Goal: Information Seeking & Learning: Learn about a topic

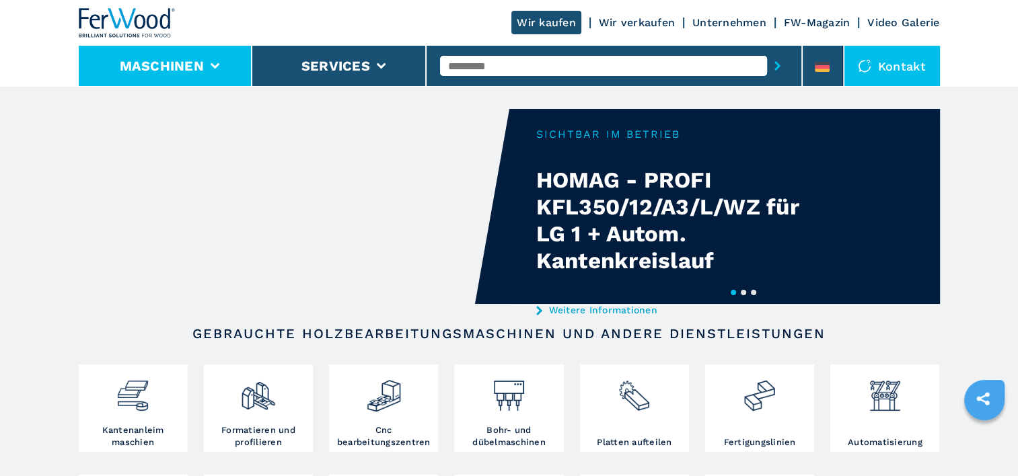
click at [225, 64] on li "Maschinen" at bounding box center [166, 66] width 174 height 40
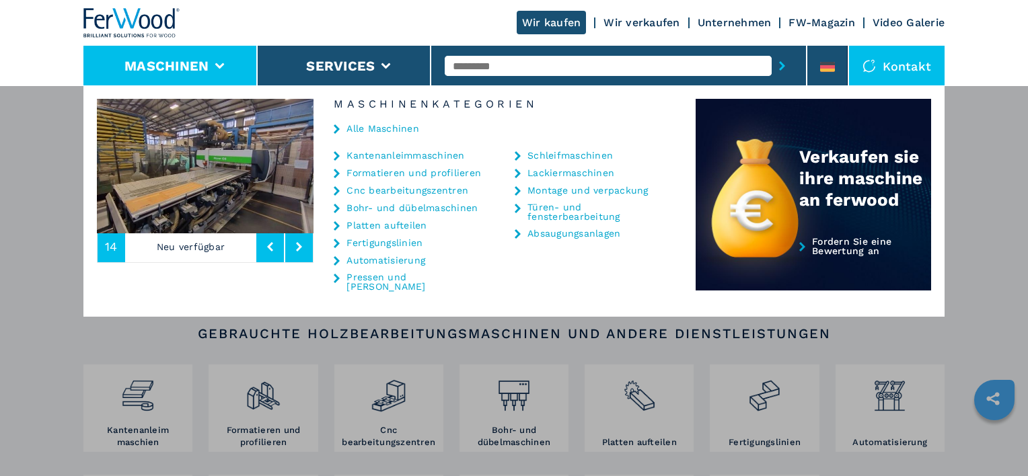
click at [347, 126] on link "Alle Maschinen" at bounding box center [383, 128] width 73 height 9
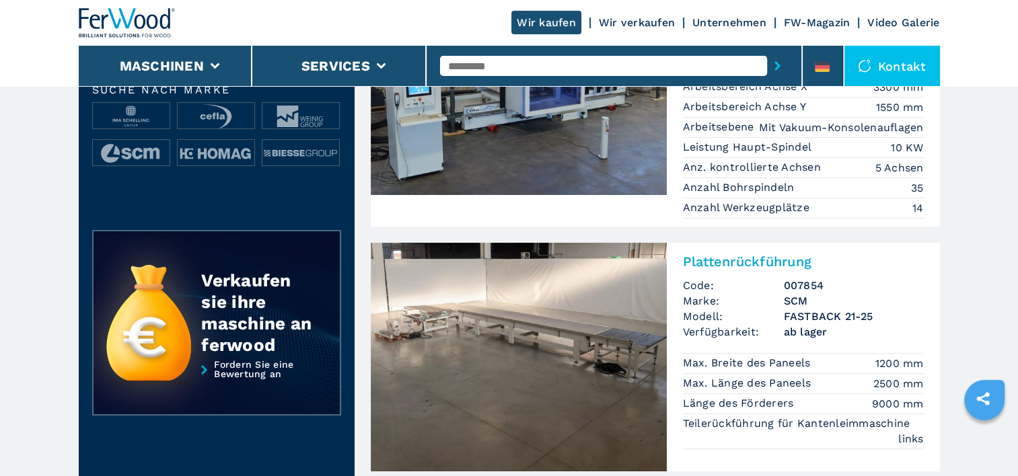
scroll to position [471, 0]
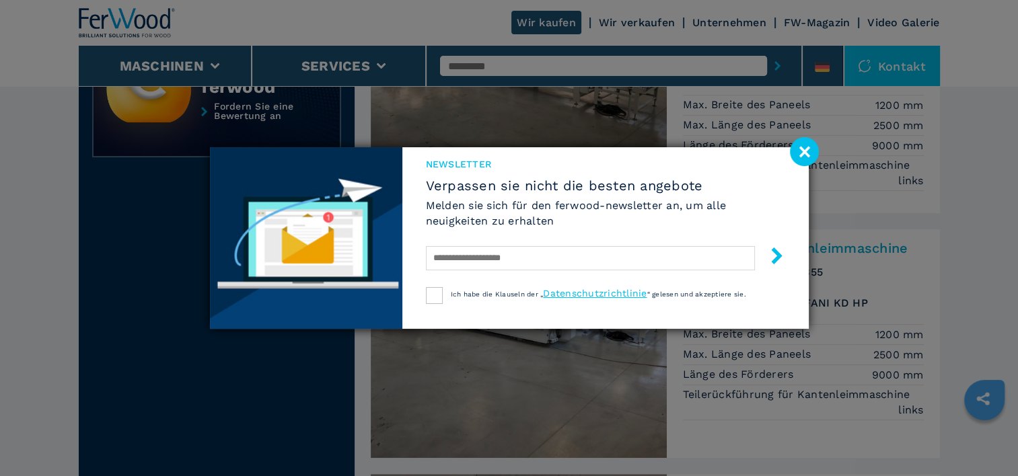
click at [802, 149] on image at bounding box center [804, 151] width 29 height 29
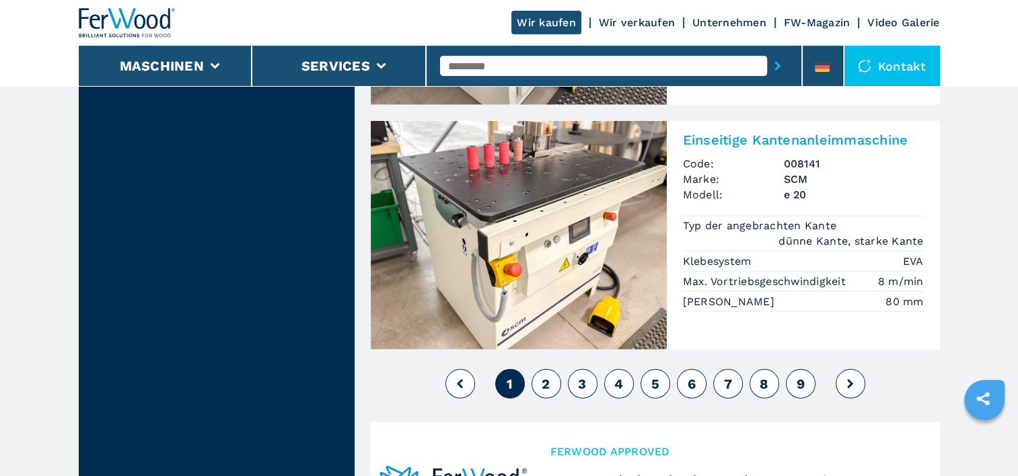
scroll to position [3297, 0]
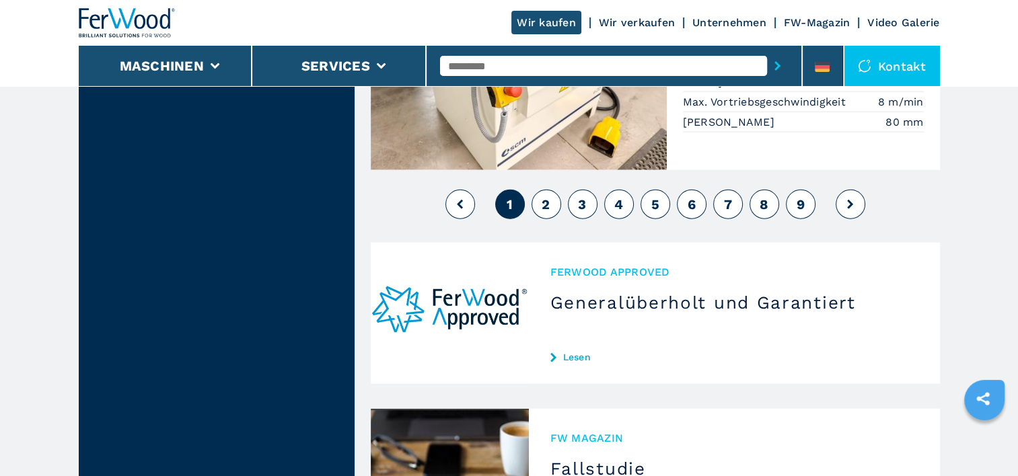
click at [546, 196] on span "2" at bounding box center [546, 204] width 8 height 16
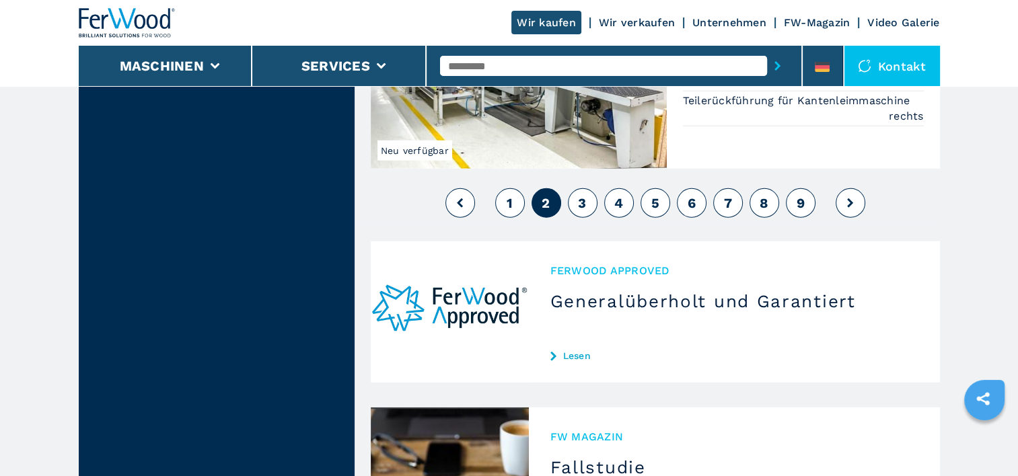
scroll to position [3432, 0]
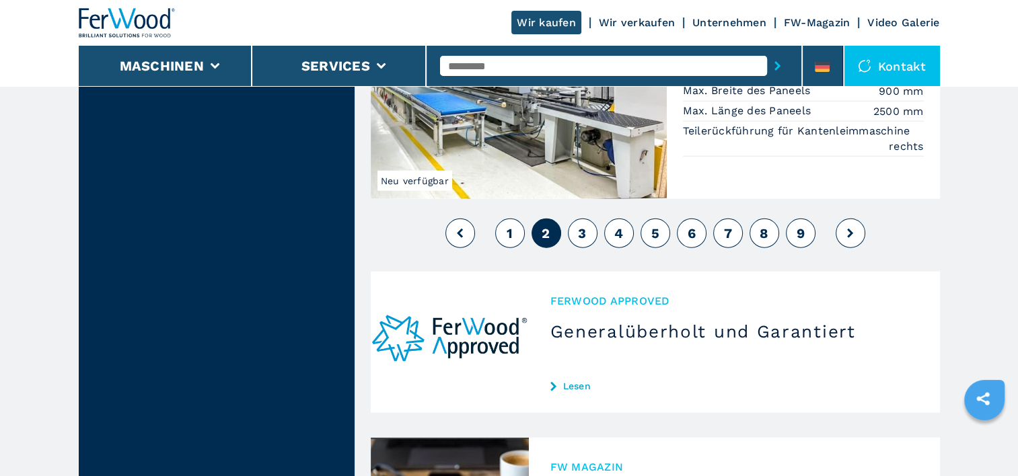
click at [576, 219] on button "3" at bounding box center [583, 234] width 30 height 30
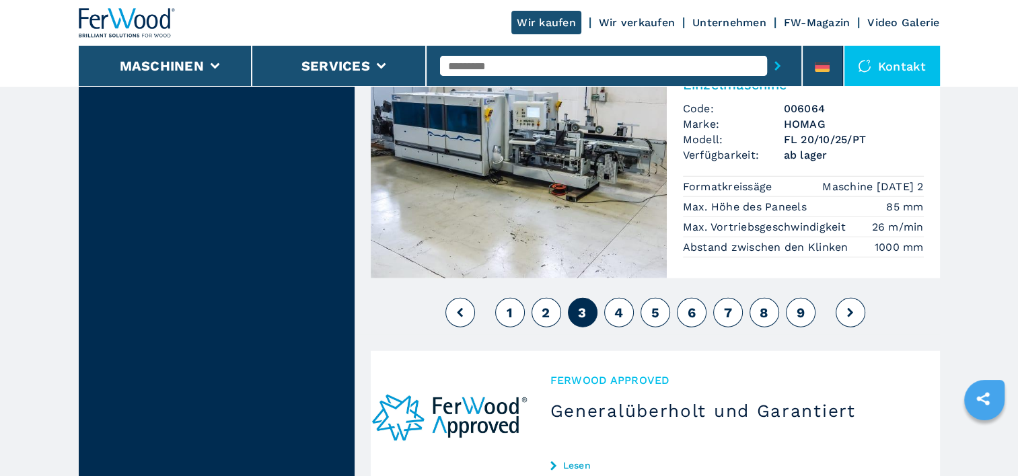
scroll to position [3634, 0]
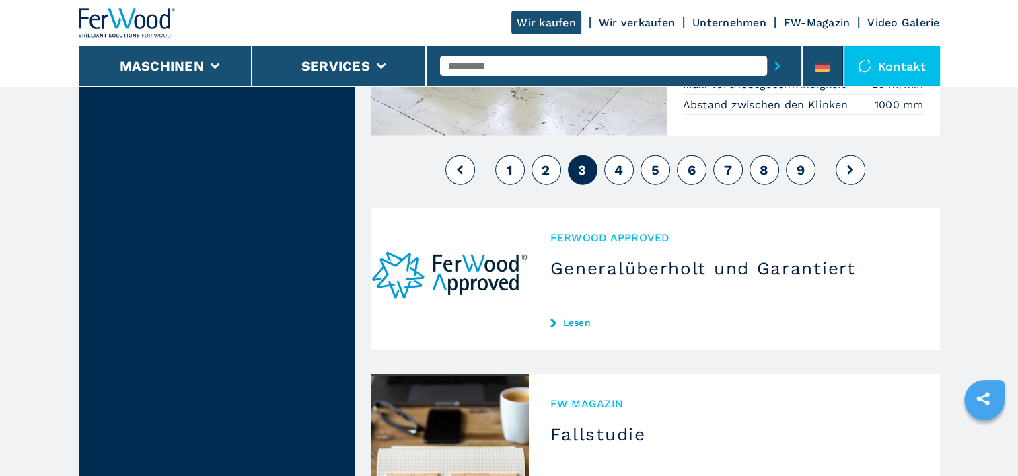
click at [621, 155] on button "4" at bounding box center [619, 170] width 30 height 30
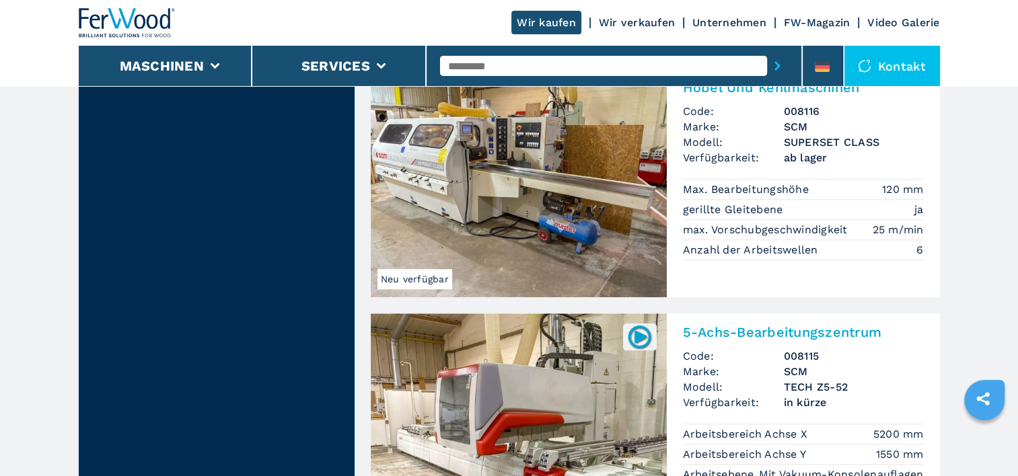
scroll to position [1480, 0]
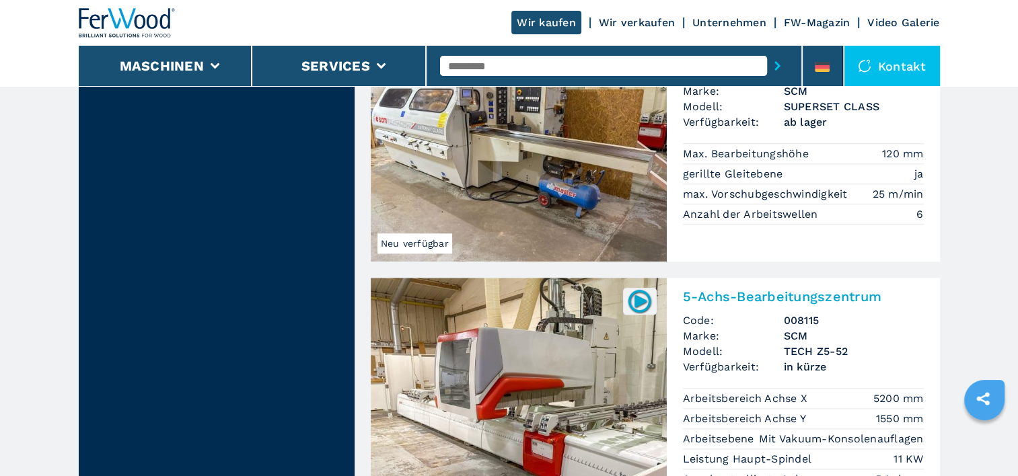
drag, startPoint x: 526, startPoint y: 190, endPoint x: 456, endPoint y: 185, distance: 69.5
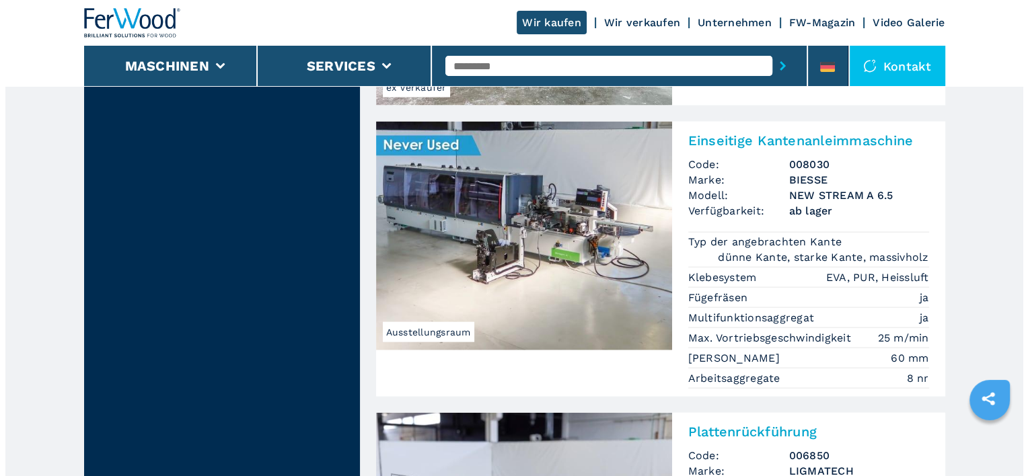
scroll to position [2893, 0]
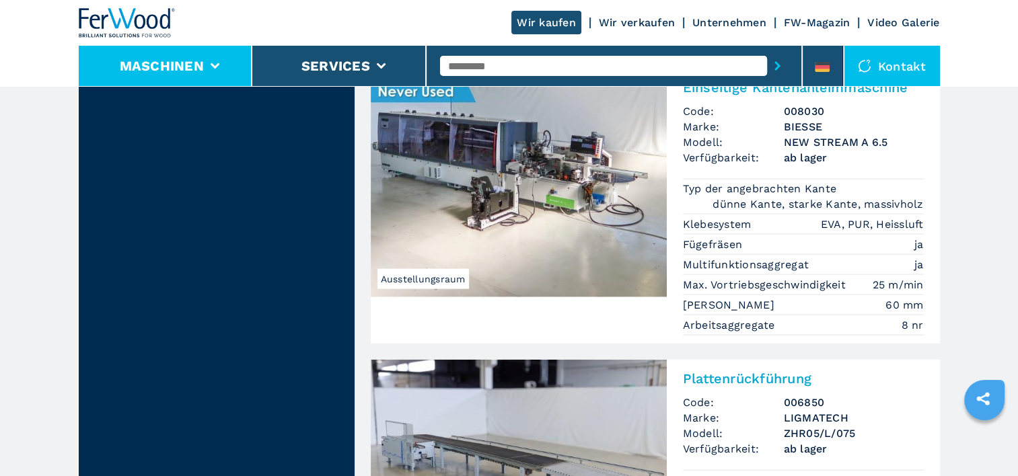
click at [188, 70] on button "Maschinen" at bounding box center [162, 66] width 84 height 16
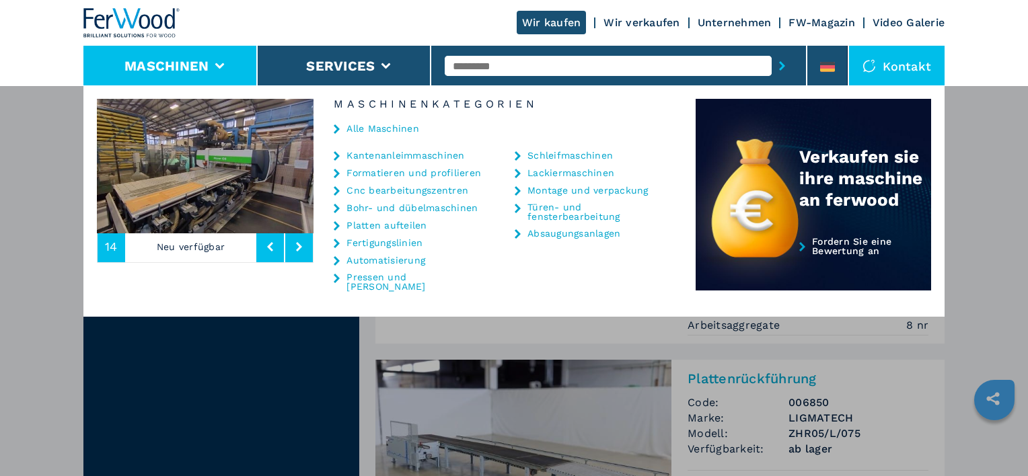
click at [388, 191] on link "Cnc bearbeitungszentren" at bounding box center [408, 190] width 122 height 9
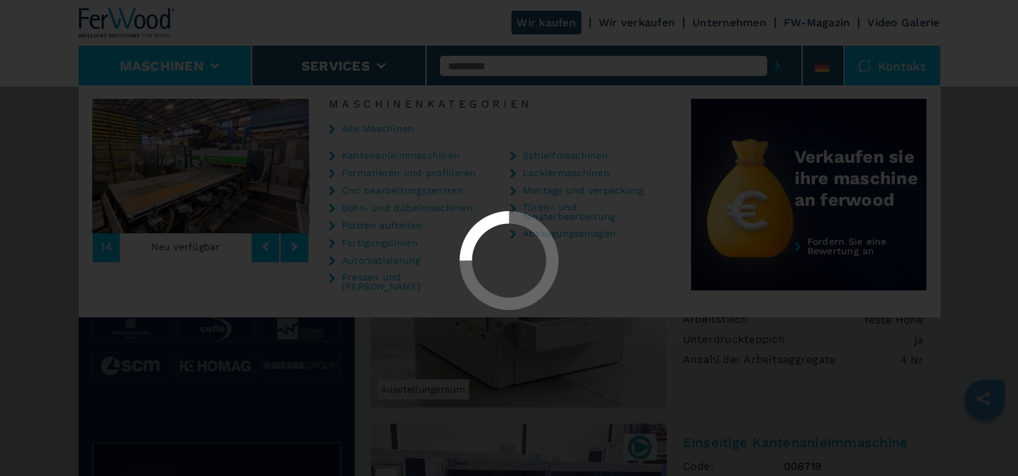
select select "**********"
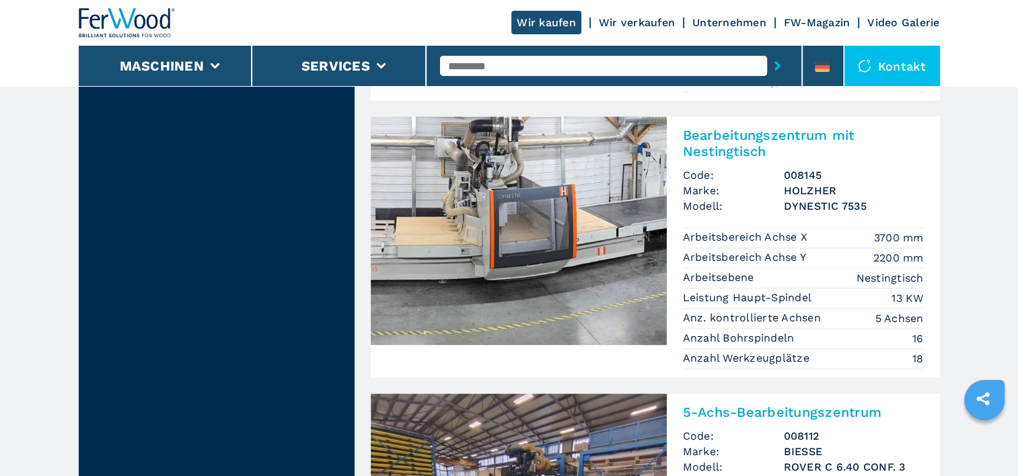
scroll to position [1615, 0]
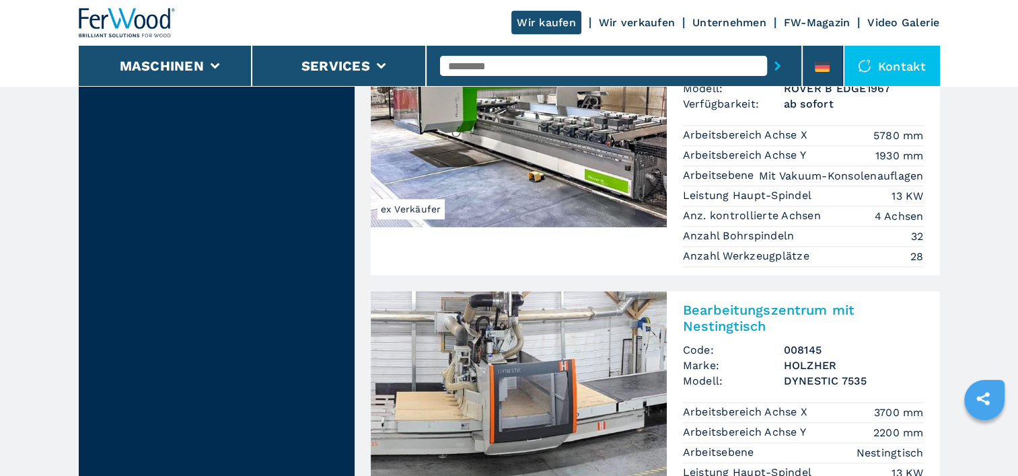
click at [507, 347] on img at bounding box center [519, 405] width 296 height 229
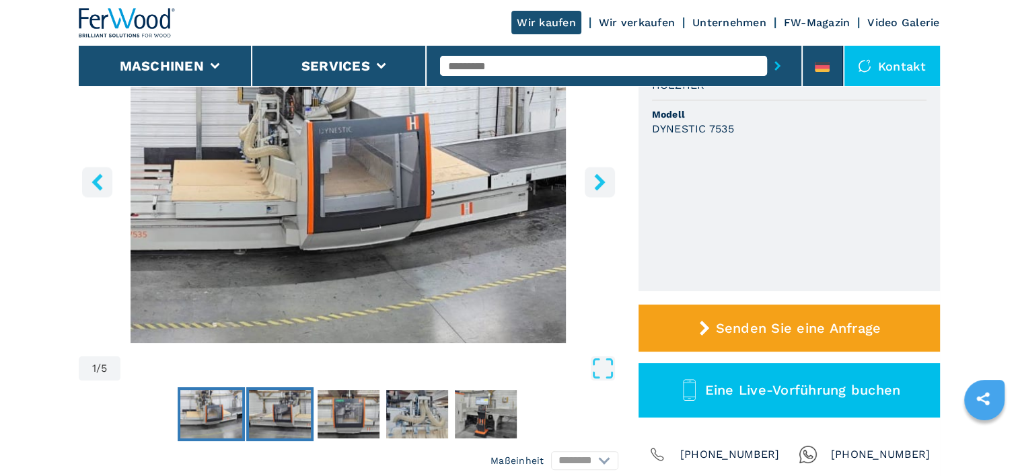
scroll to position [202, 0]
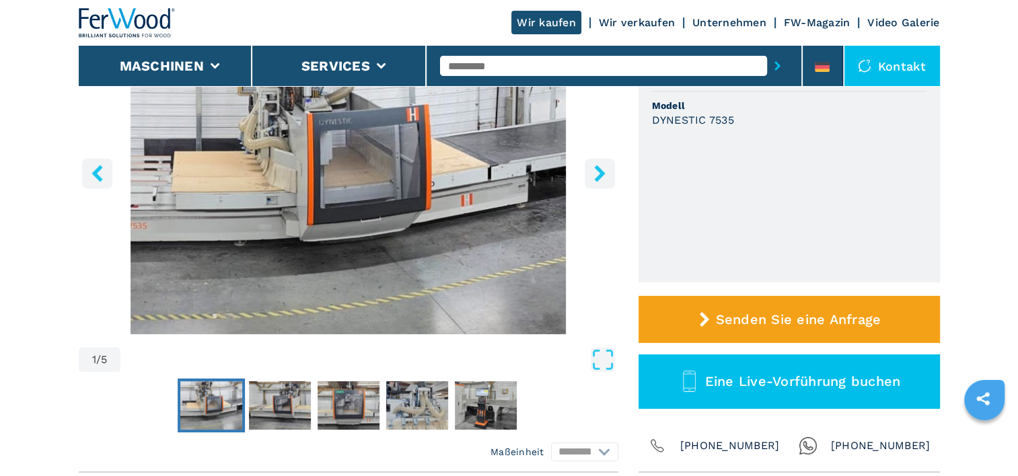
click at [595, 178] on icon "right-button" at bounding box center [599, 173] width 17 height 17
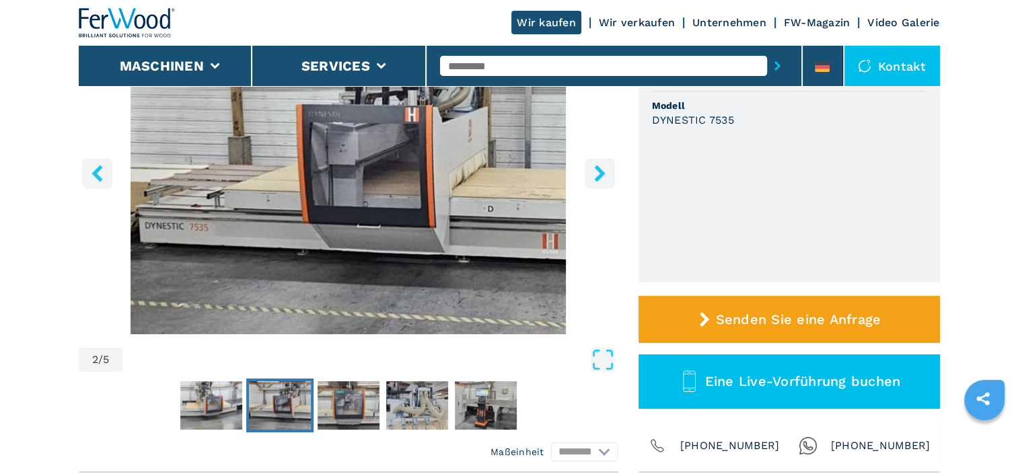
click at [595, 178] on icon "right-button" at bounding box center [599, 173] width 17 height 17
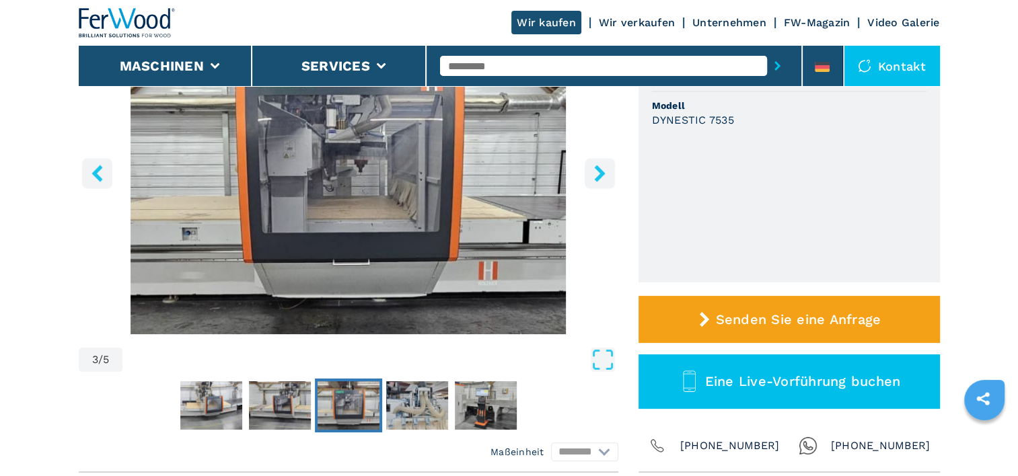
click at [595, 178] on icon "right-button" at bounding box center [599, 173] width 17 height 17
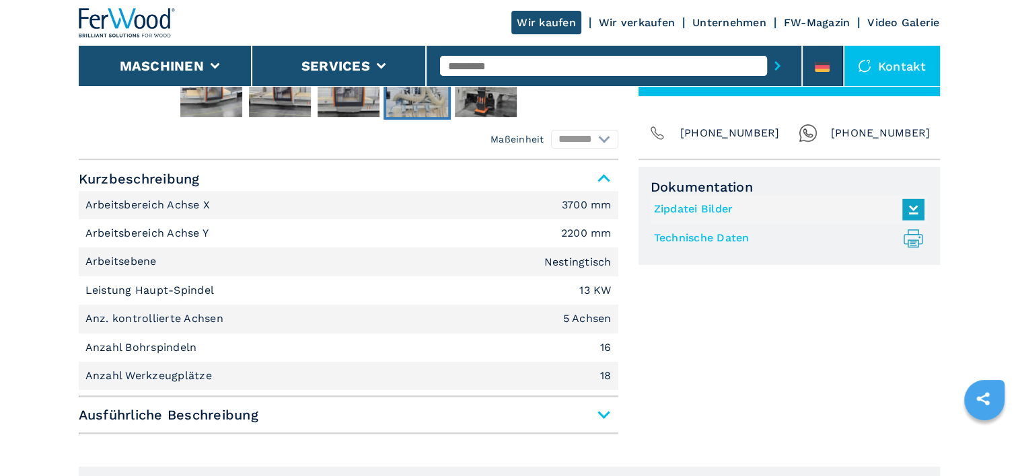
scroll to position [538, 0]
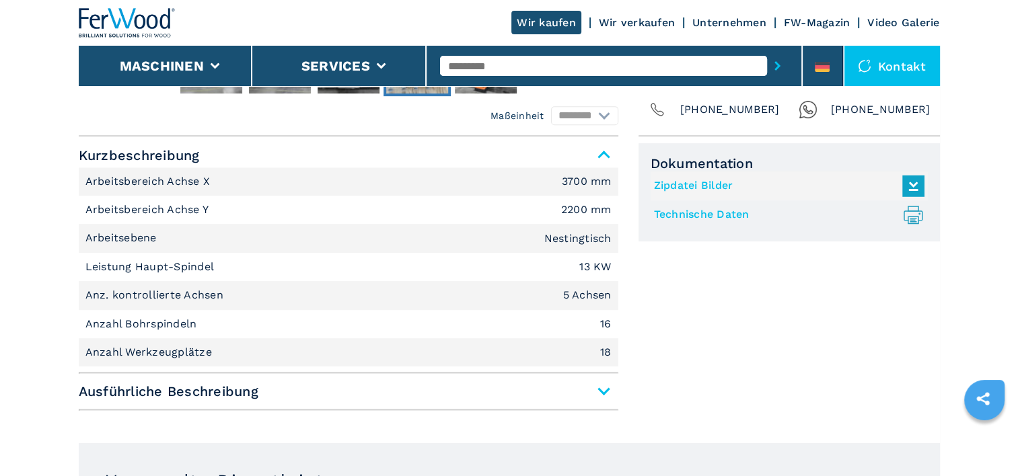
click at [603, 389] on span "Ausführliche Beschreibung" at bounding box center [349, 392] width 540 height 24
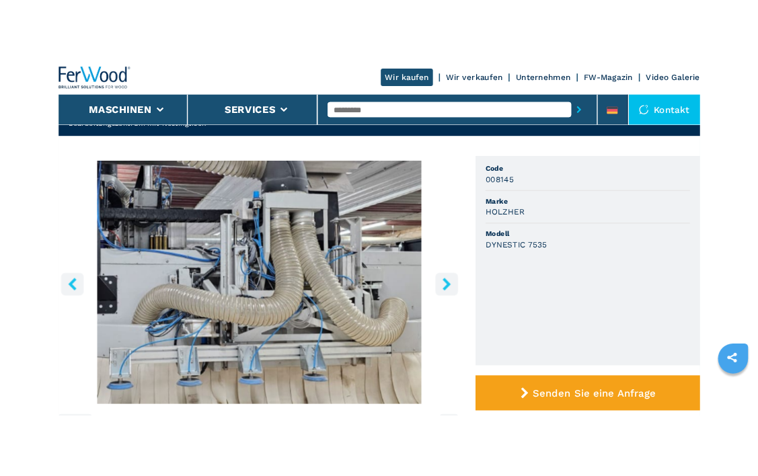
scroll to position [0, 0]
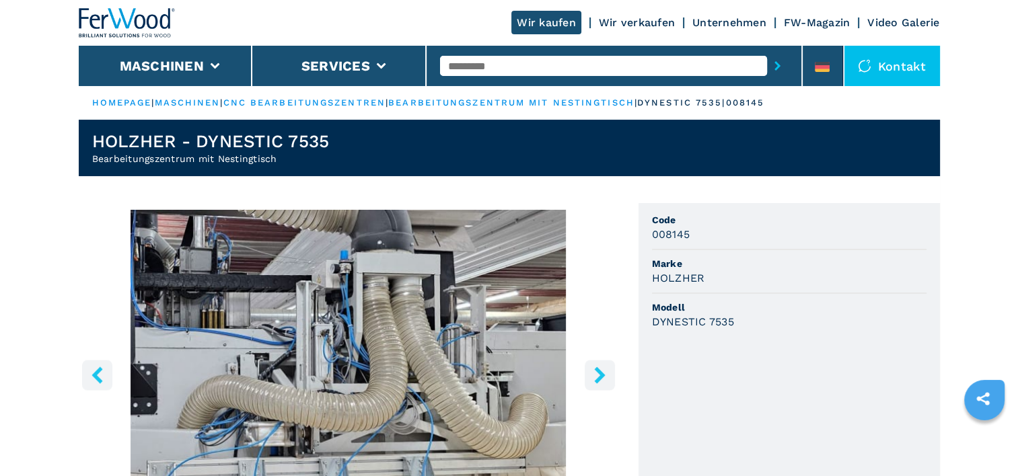
click at [97, 373] on icon "left-button" at bounding box center [97, 375] width 11 height 17
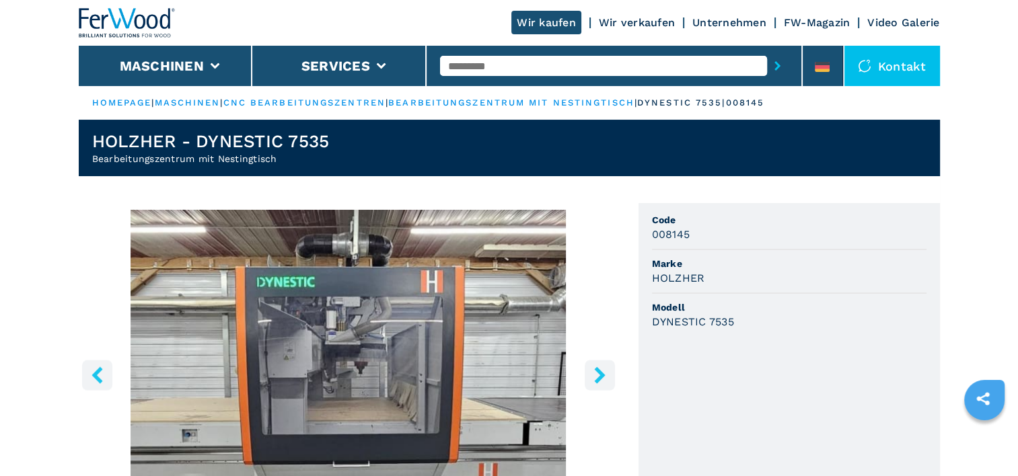
click at [97, 373] on icon "left-button" at bounding box center [97, 375] width 11 height 17
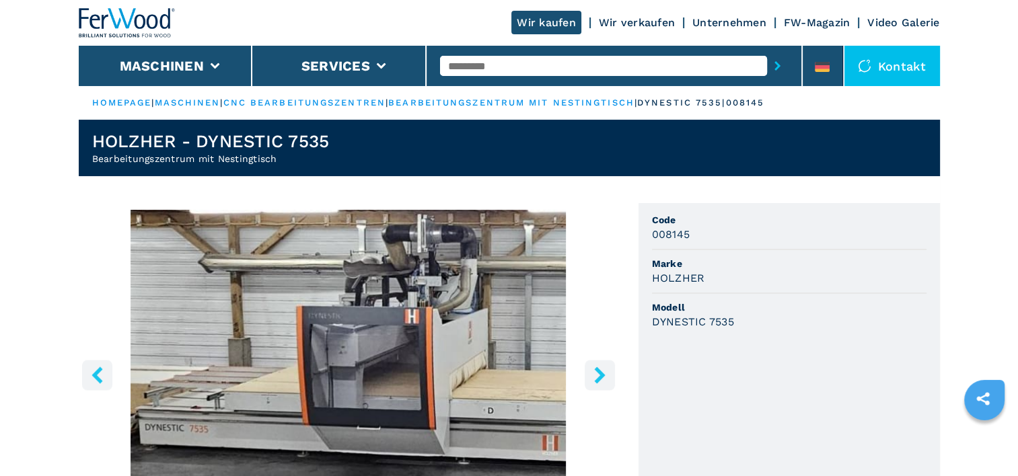
click at [97, 373] on icon "left-button" at bounding box center [97, 375] width 11 height 17
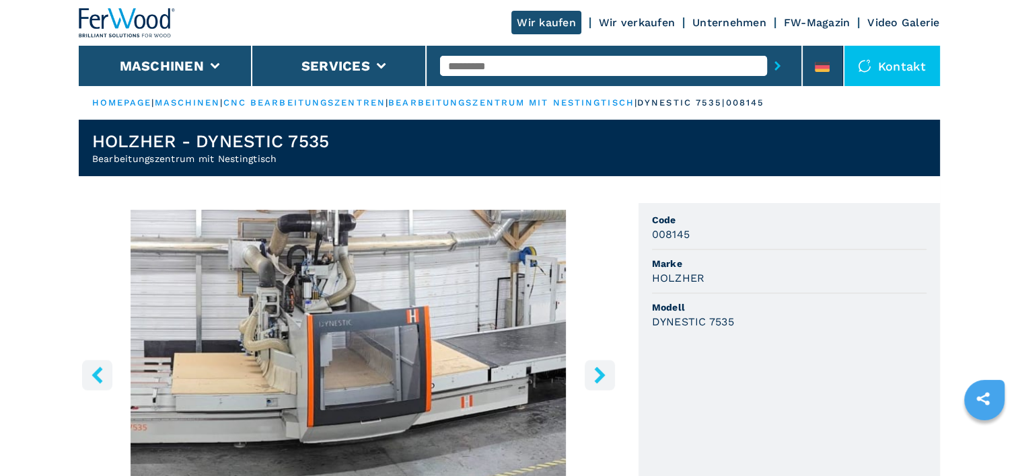
click at [99, 384] on button "left-button" at bounding box center [97, 375] width 30 height 30
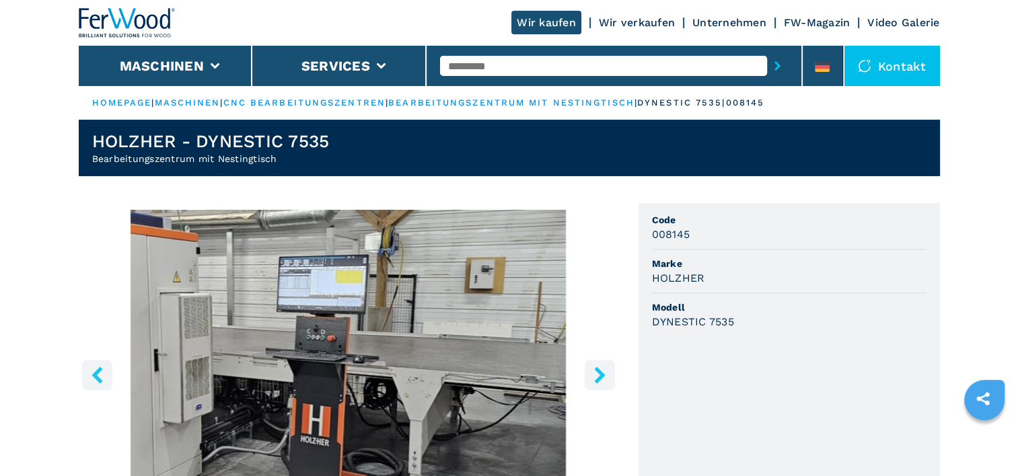
click at [604, 377] on icon "right-button" at bounding box center [599, 375] width 17 height 17
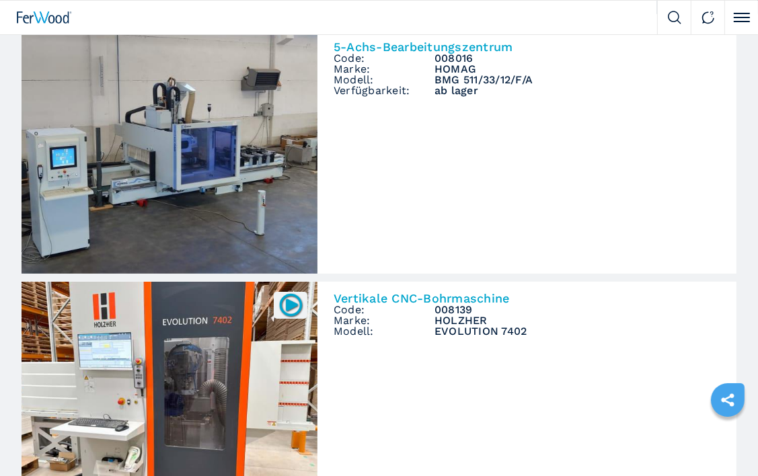
scroll to position [202, 0]
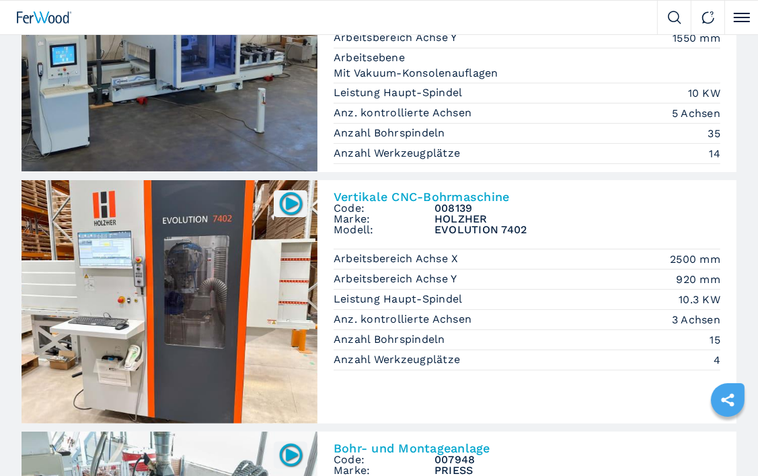
click at [200, 315] on img at bounding box center [170, 302] width 296 height 244
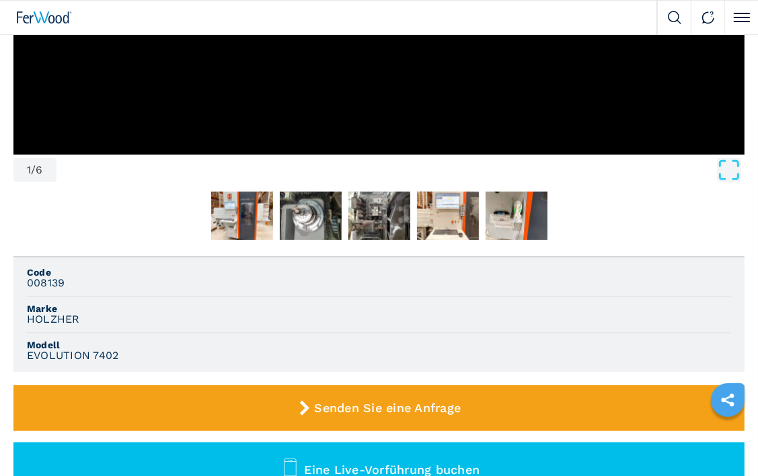
scroll to position [404, 0]
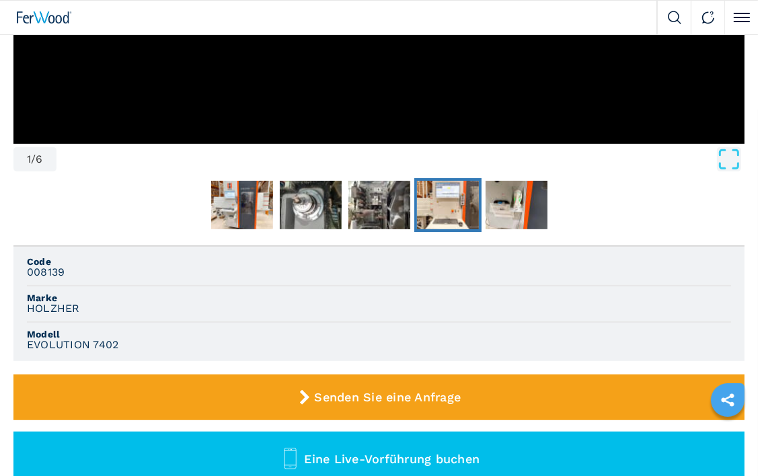
click at [450, 218] on img "Go to Slide 5" at bounding box center [448, 205] width 62 height 48
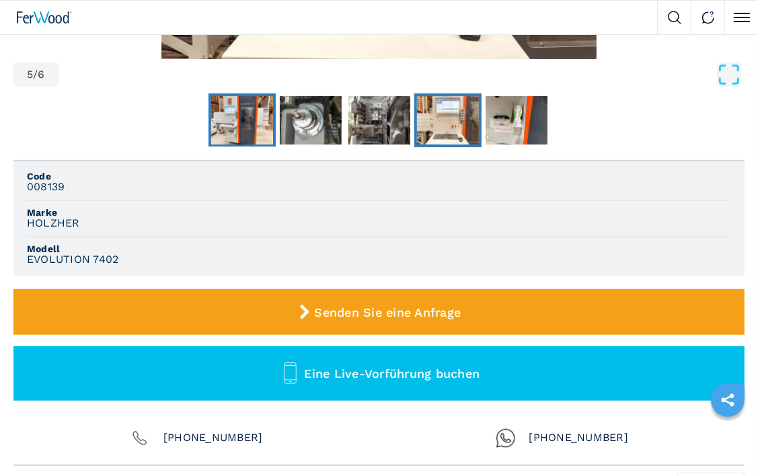
click at [240, 124] on img "Go to Slide 2" at bounding box center [242, 120] width 62 height 48
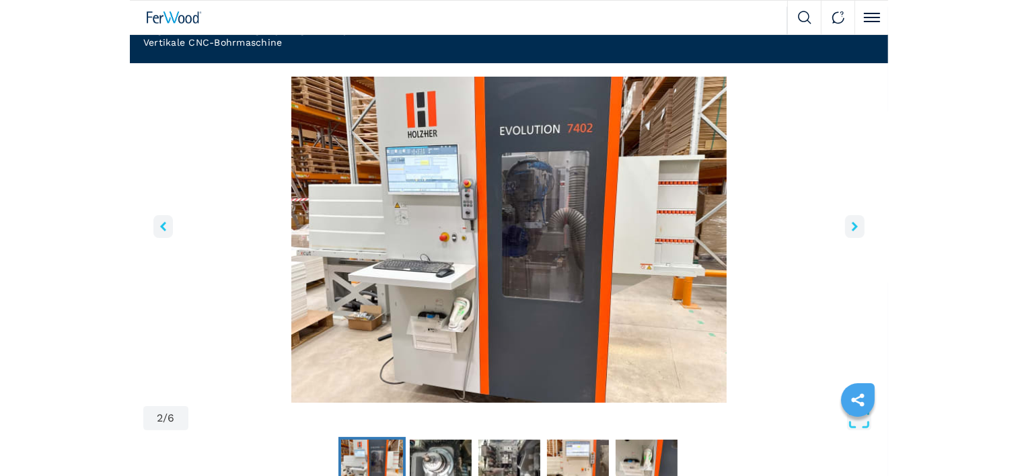
scroll to position [0, 0]
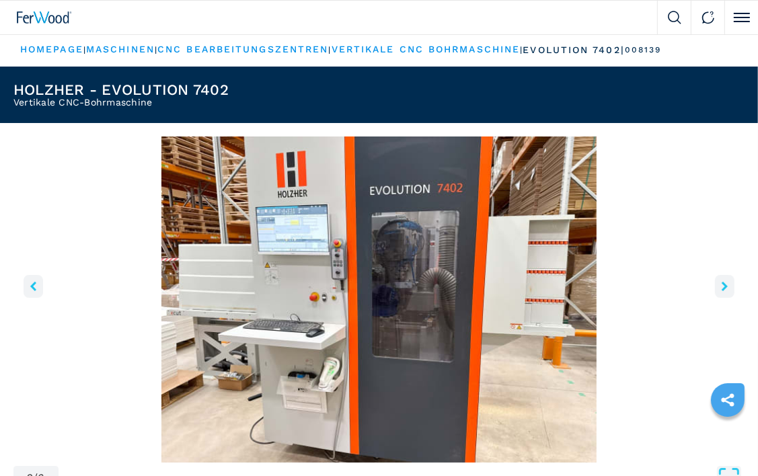
click at [53, 18] on img at bounding box center [44, 17] width 55 height 12
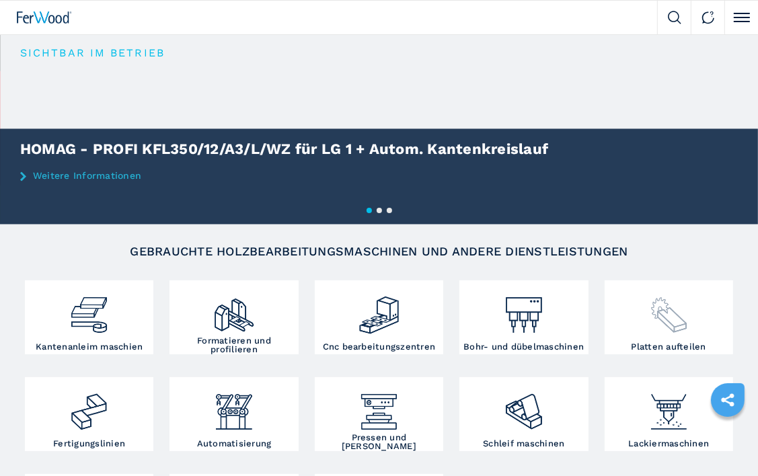
click at [716, 320] on div at bounding box center [669, 310] width 122 height 52
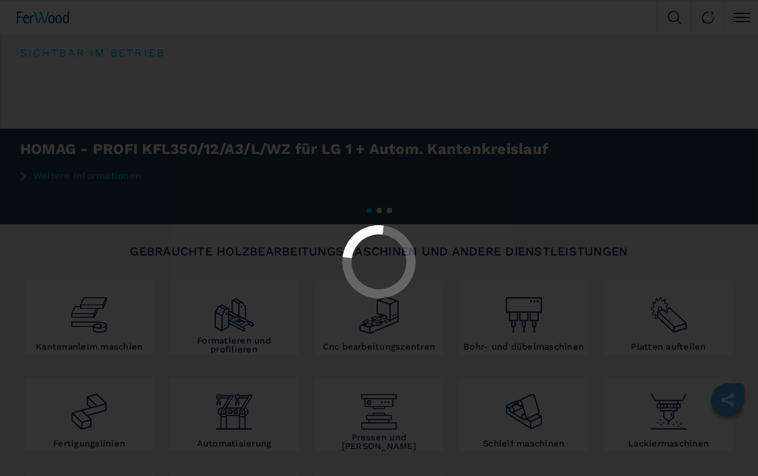
select select "**********"
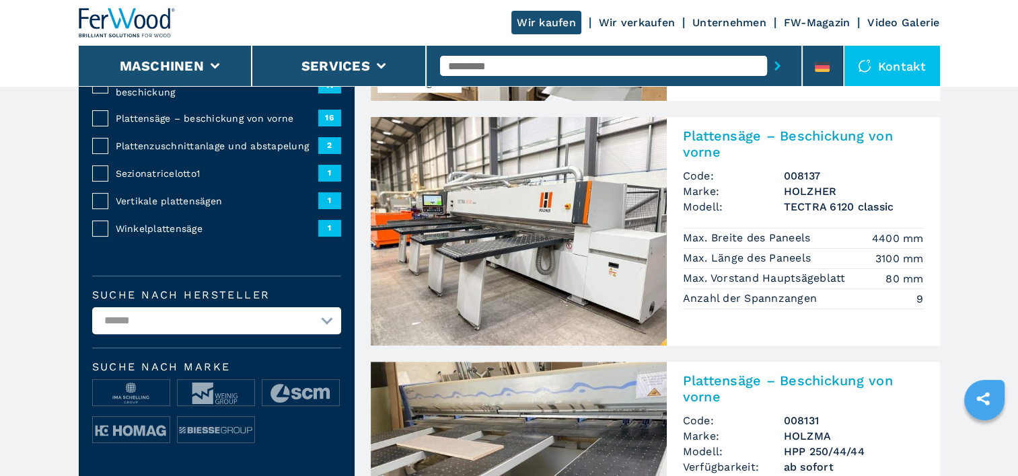
scroll to position [269, 0]
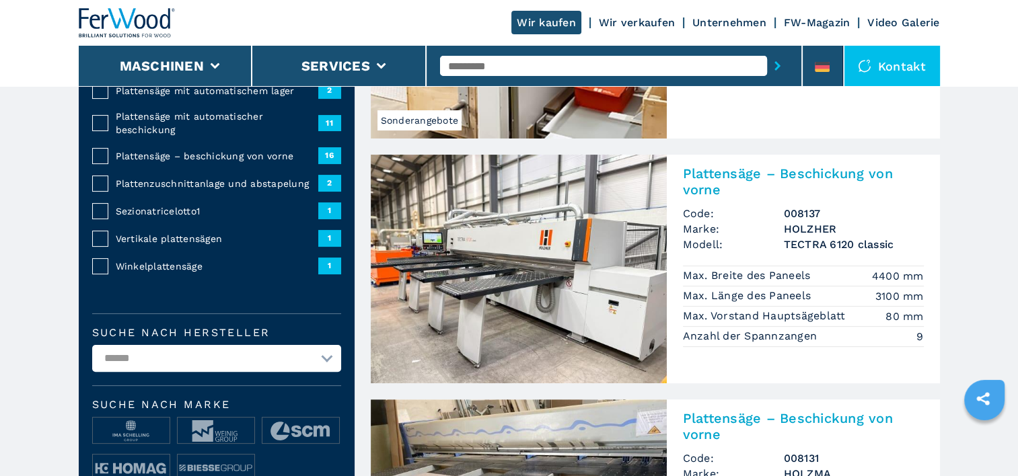
click at [453, 219] on img at bounding box center [519, 269] width 296 height 229
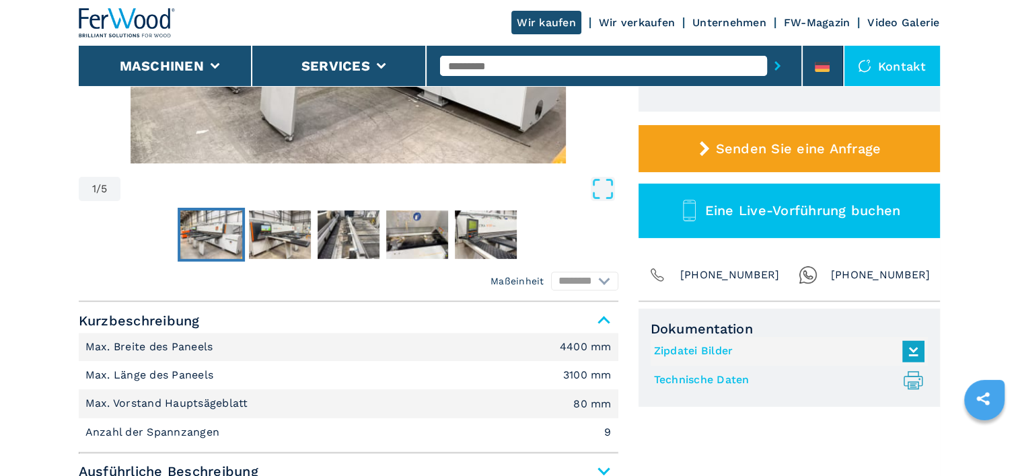
scroll to position [404, 0]
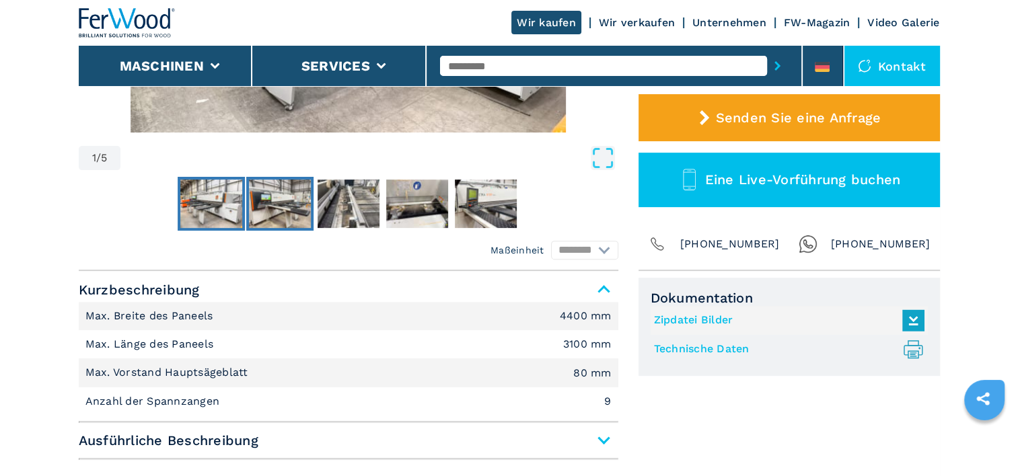
click at [283, 221] on img "Go to Slide 2" at bounding box center [280, 204] width 62 height 48
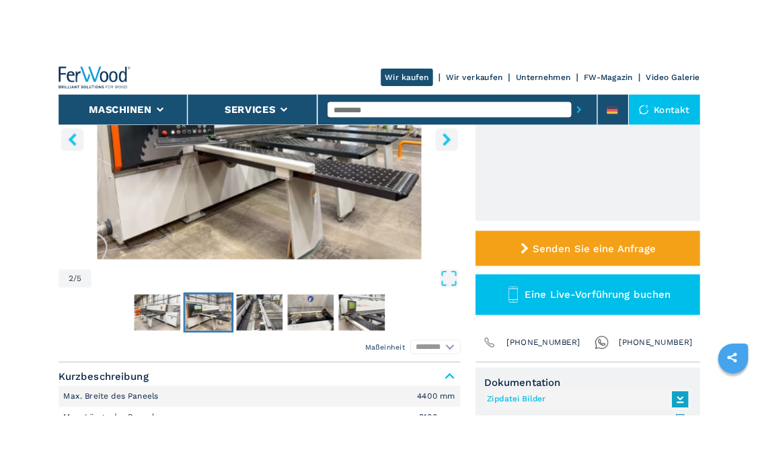
scroll to position [336, 0]
